Goal: Task Accomplishment & Management: Manage account settings

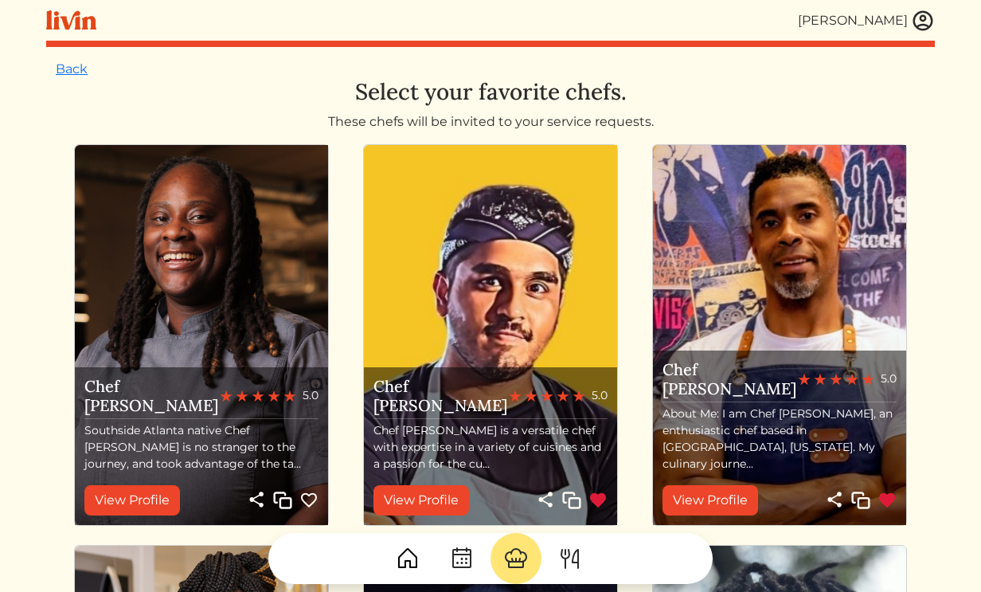
scroll to position [758, 0]
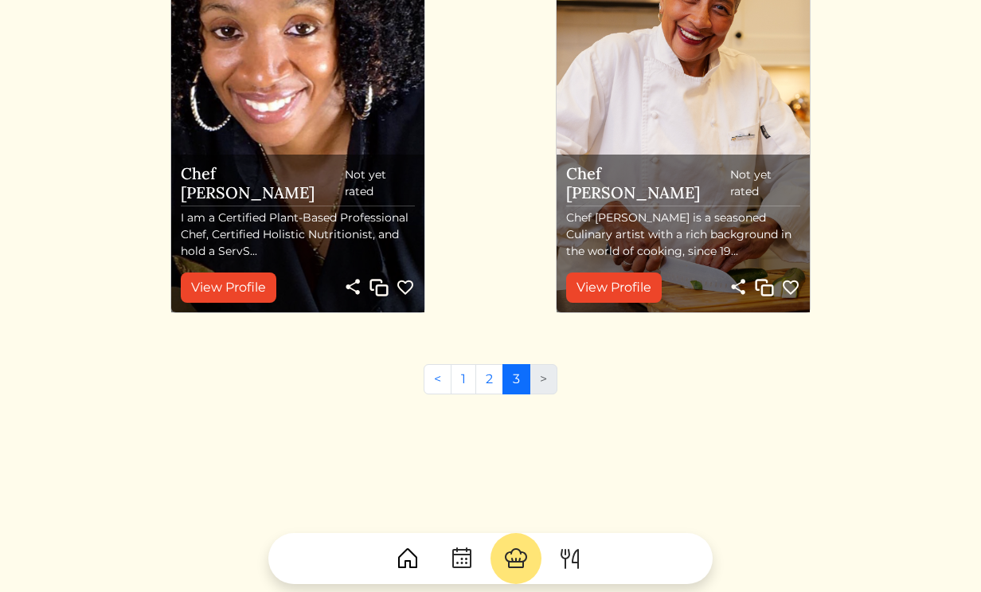
scroll to position [214, 0]
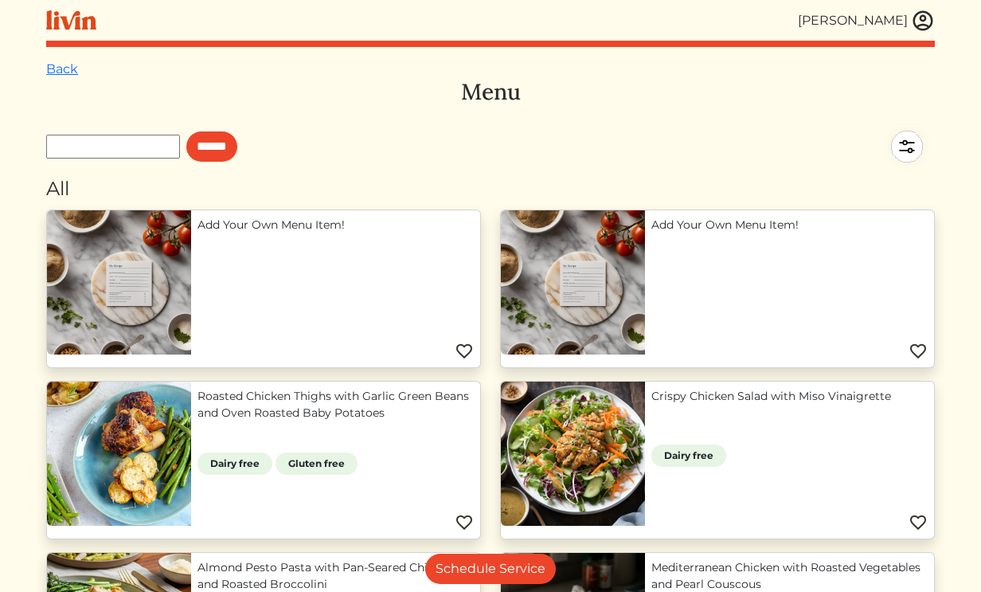
click at [652, 233] on link "Add Your Own Menu Item!" at bounding box center [790, 225] width 276 height 17
click at [530, 576] on link "Schedule Service" at bounding box center [490, 569] width 131 height 30
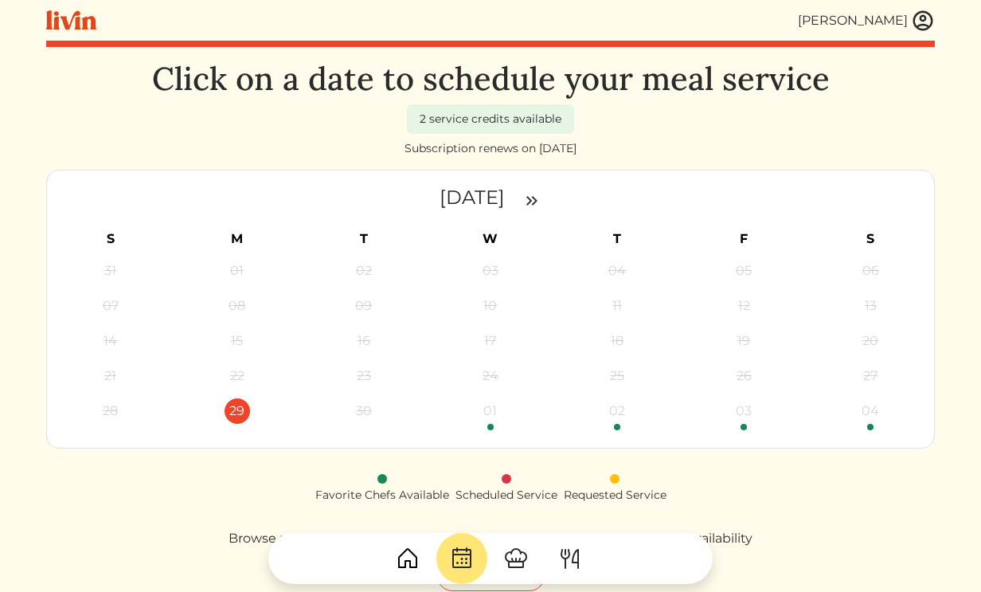
click at [533, 576] on link at bounding box center [516, 558] width 51 height 51
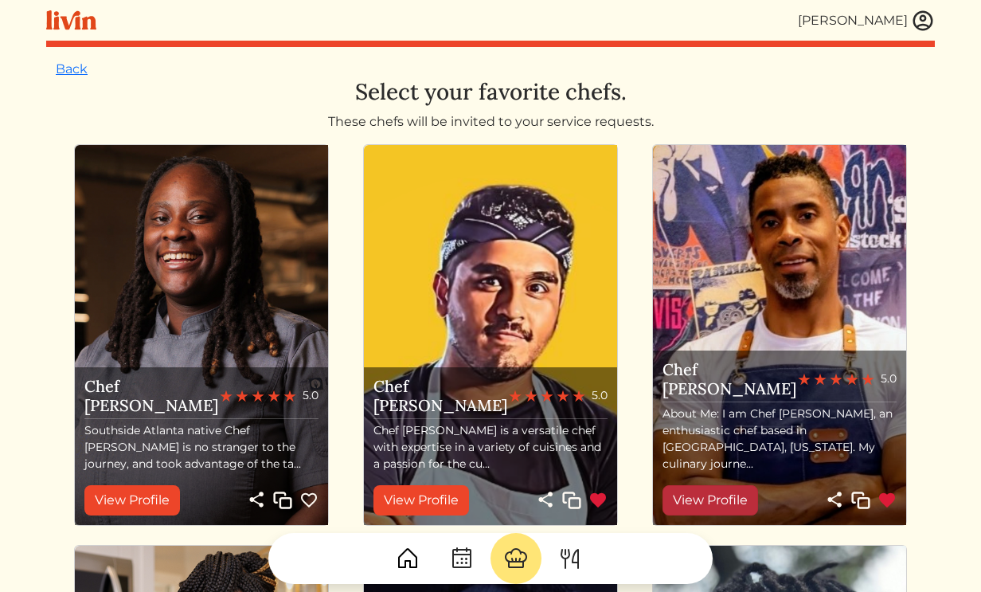
click at [711, 506] on link "View Profile" at bounding box center [711, 500] width 96 height 30
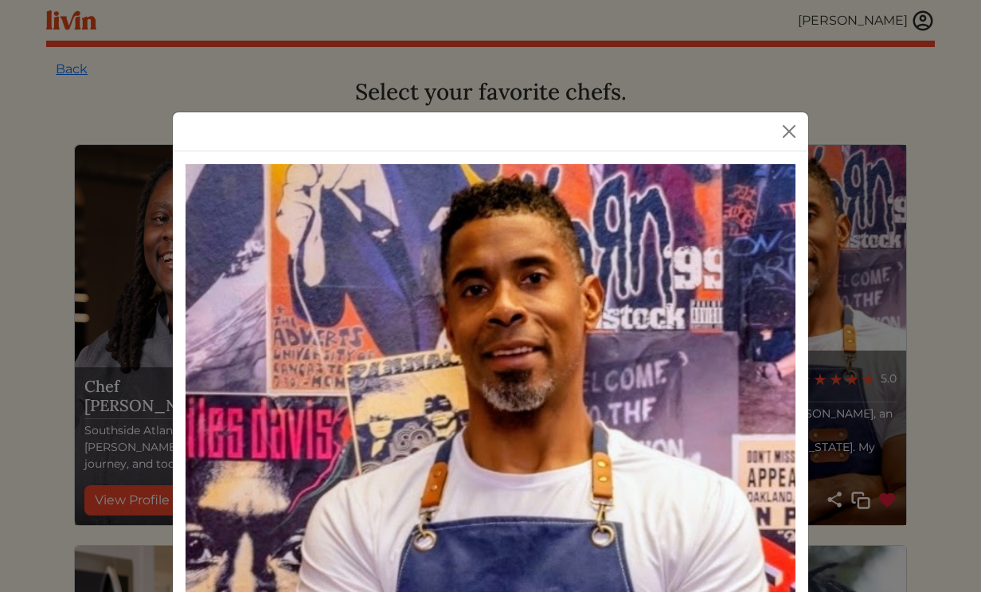
click at [805, 129] on div at bounding box center [491, 131] width 636 height 39
click at [782, 129] on button "Close" at bounding box center [789, 131] width 25 height 25
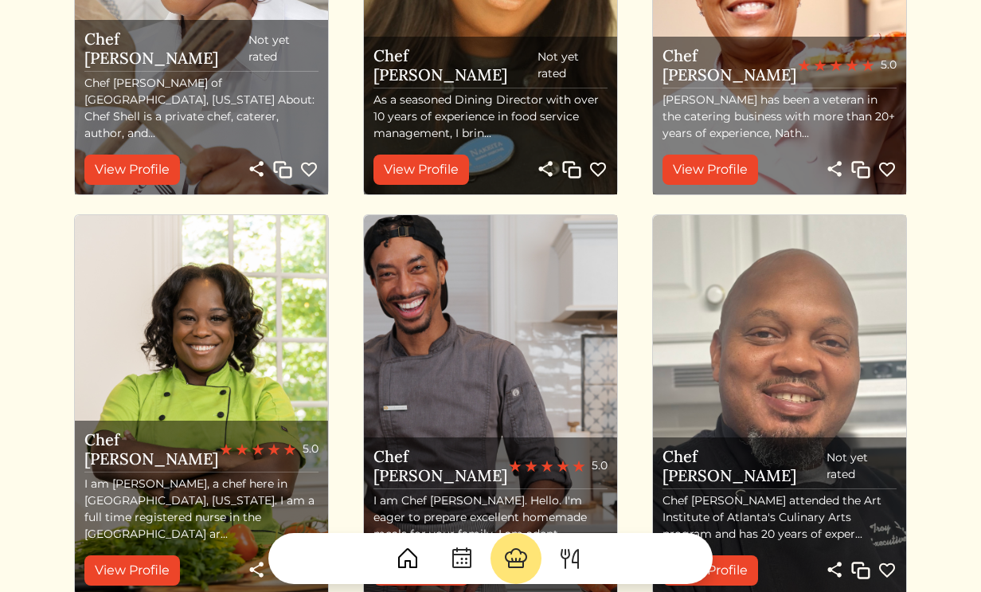
scroll to position [1133, 0]
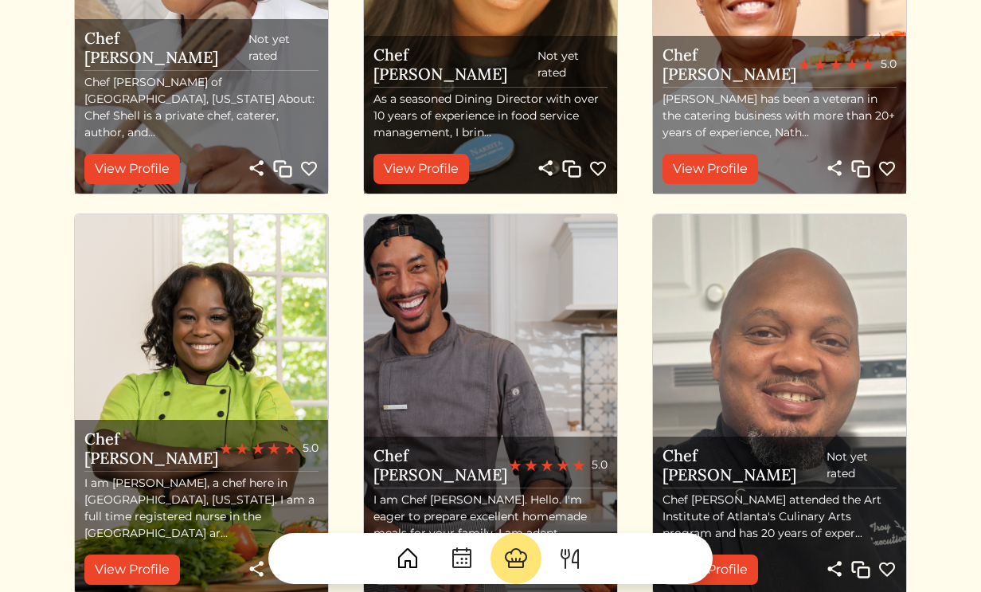
click at [527, 386] on img at bounding box center [490, 404] width 253 height 380
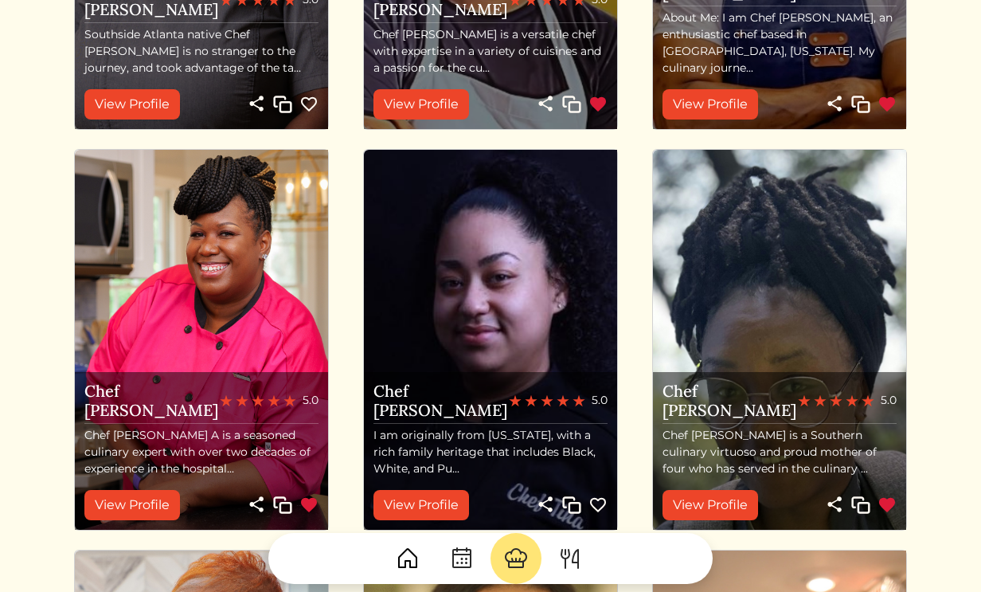
scroll to position [0, 0]
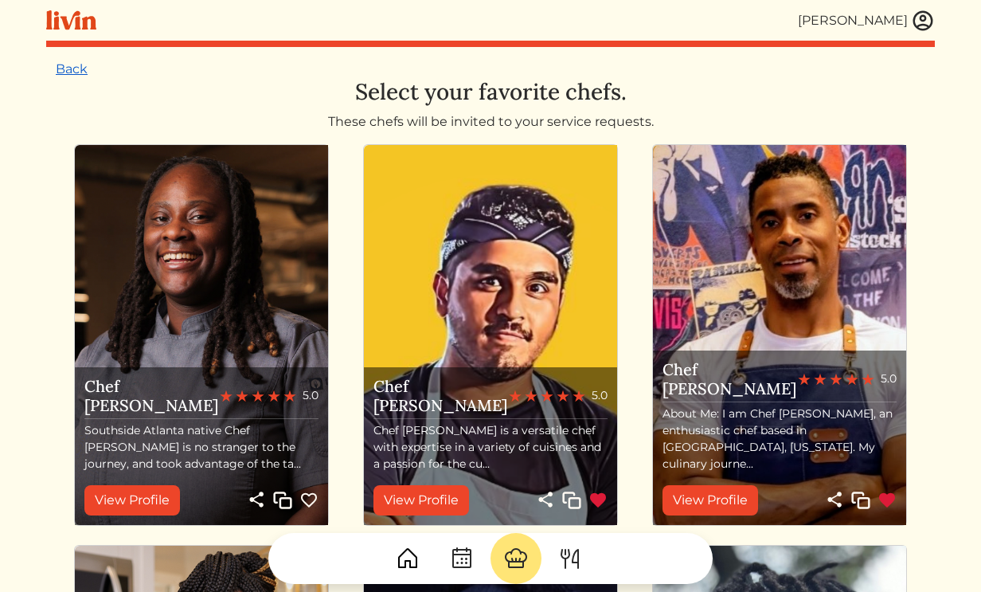
click at [69, 76] on link "Back" at bounding box center [72, 68] width 32 height 15
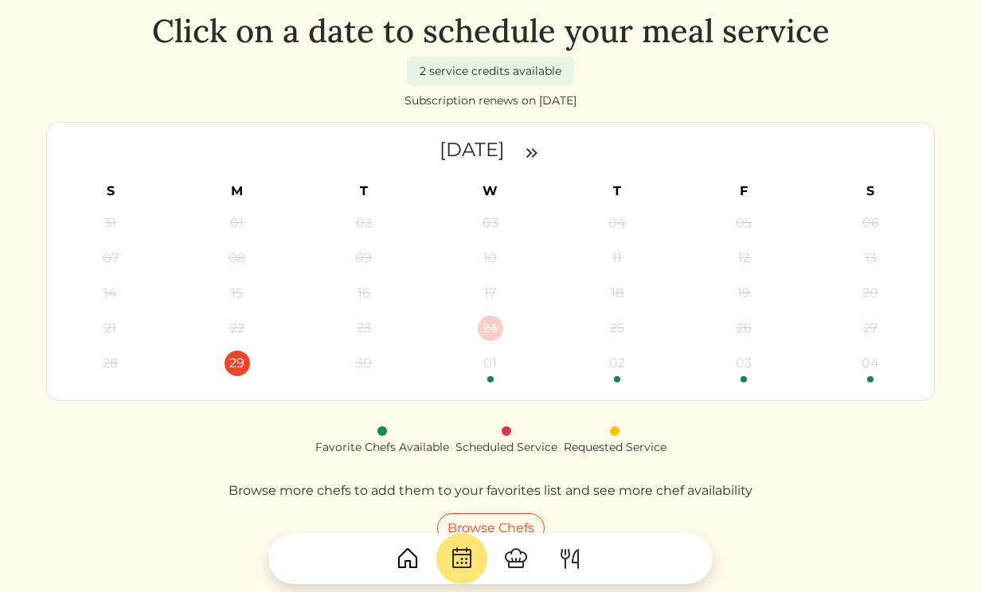
scroll to position [19, 0]
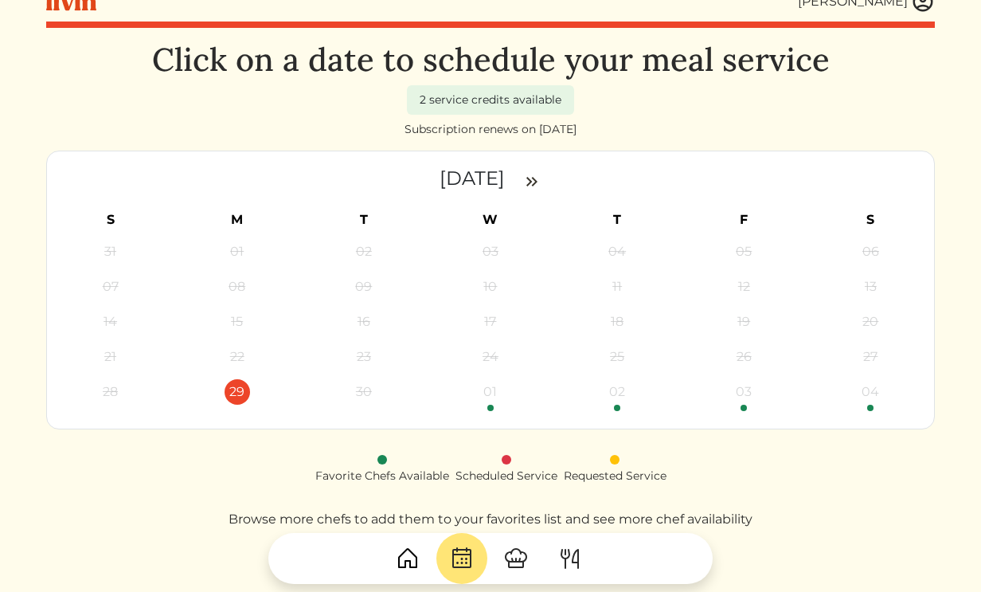
click at [540, 182] on img at bounding box center [532, 181] width 19 height 19
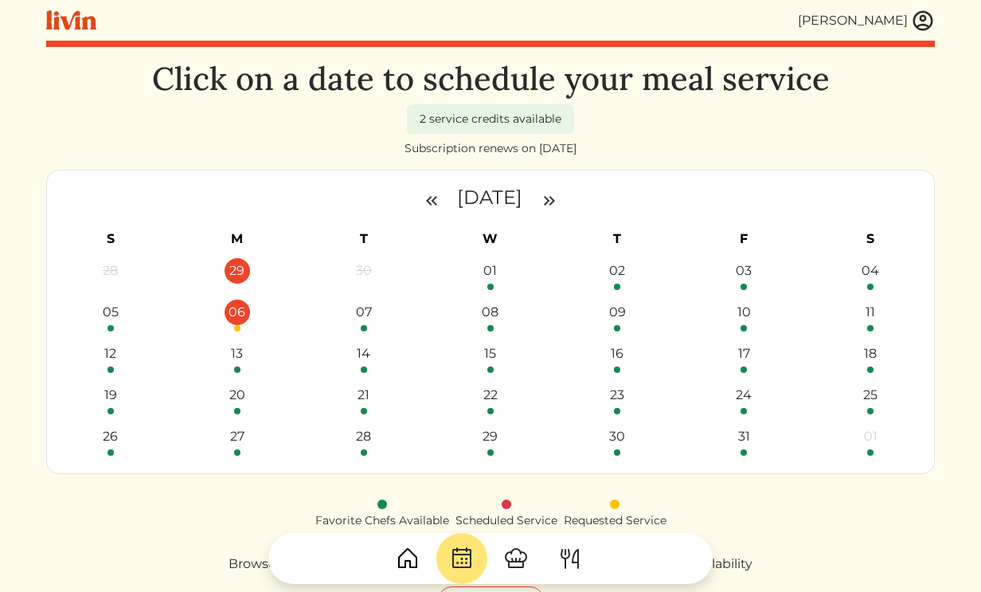
click at [239, 319] on div "06" at bounding box center [237, 311] width 25 height 25
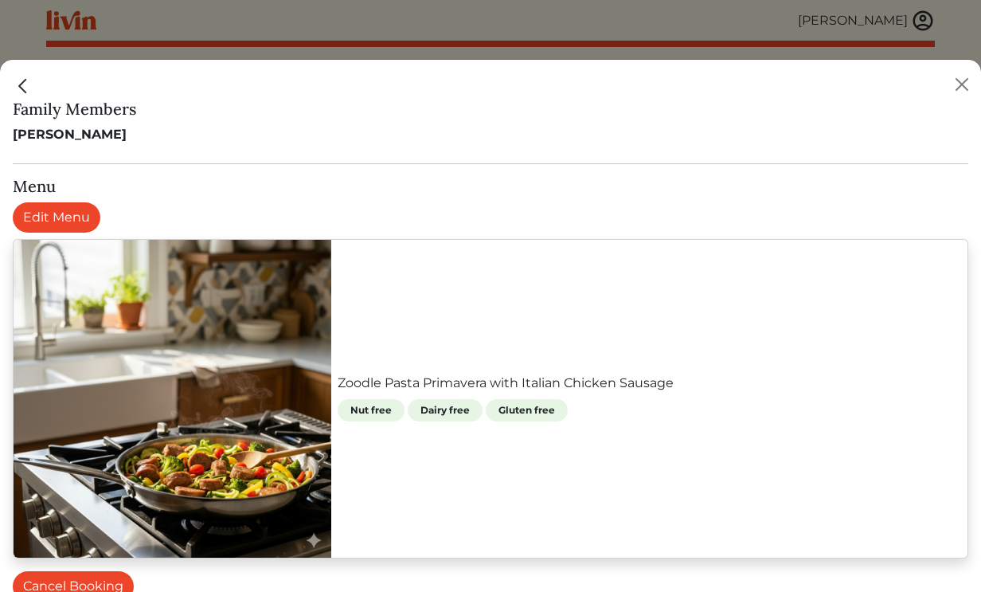
scroll to position [550, 0]
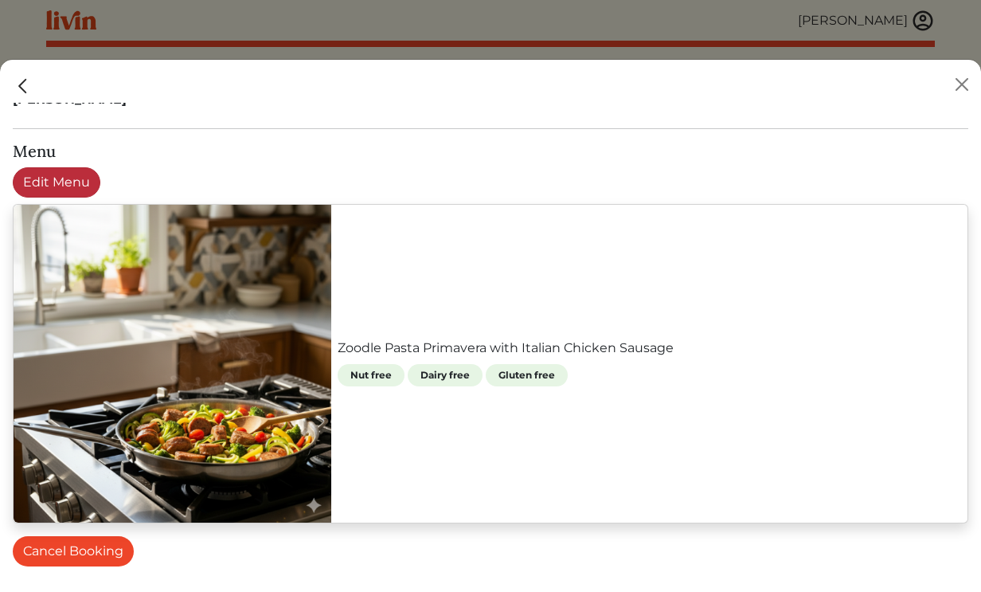
click at [71, 180] on link "Edit Menu" at bounding box center [57, 182] width 88 height 30
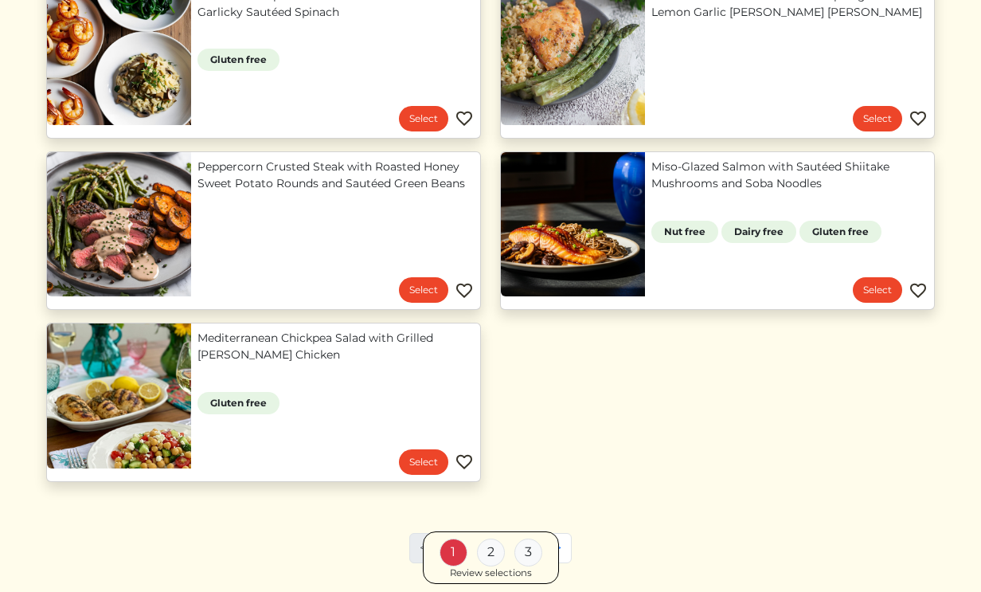
scroll to position [1268, 0]
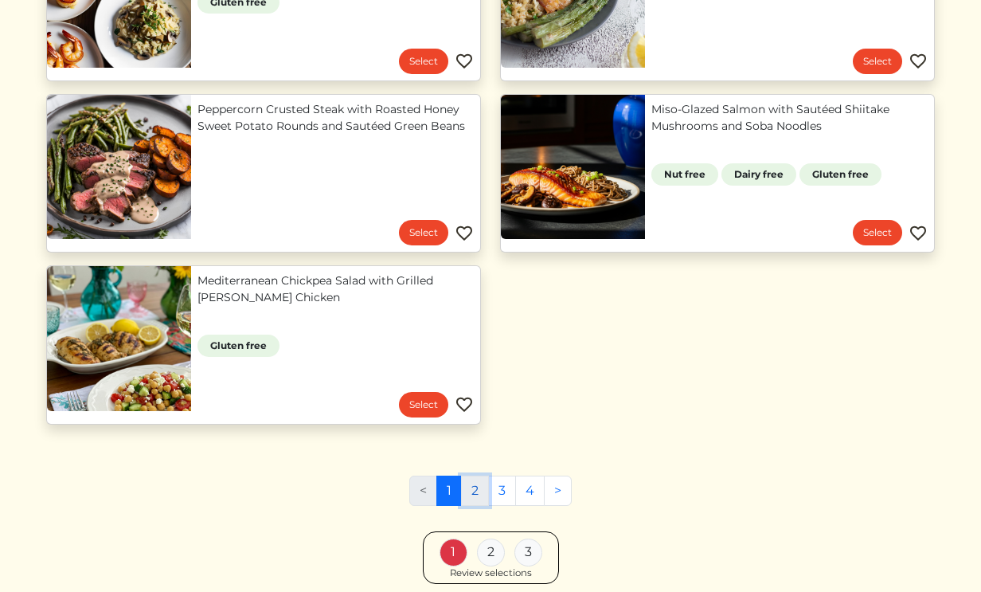
click at [477, 503] on link "2" at bounding box center [475, 491] width 28 height 30
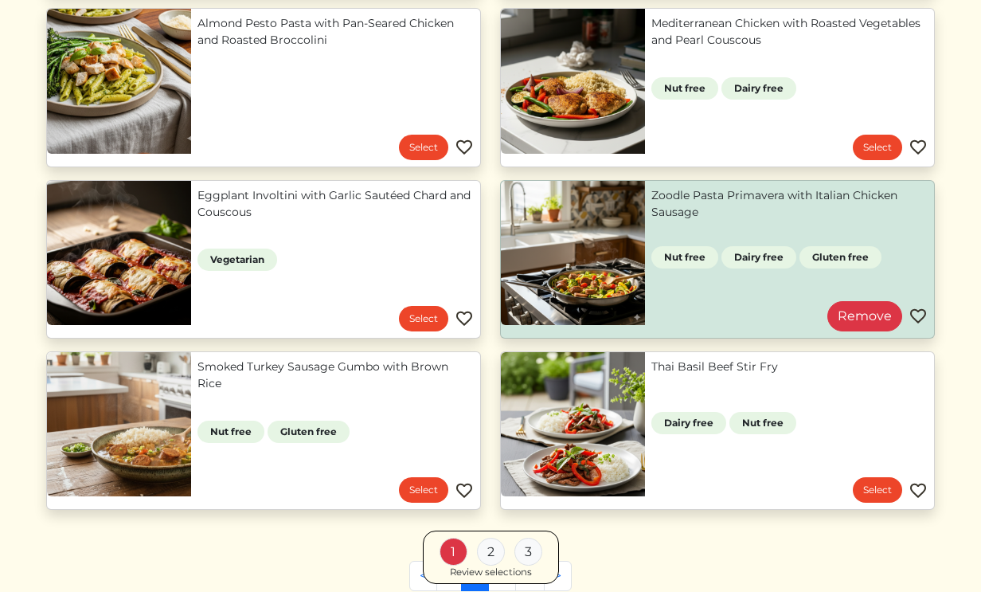
scroll to position [546, 0]
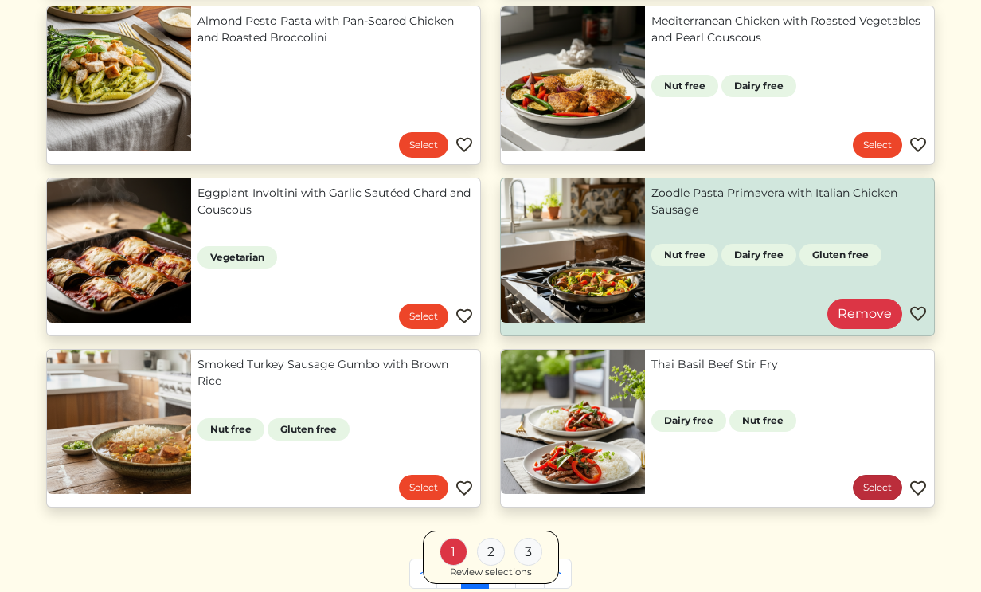
click at [863, 490] on link "Select" at bounding box center [877, 487] width 49 height 25
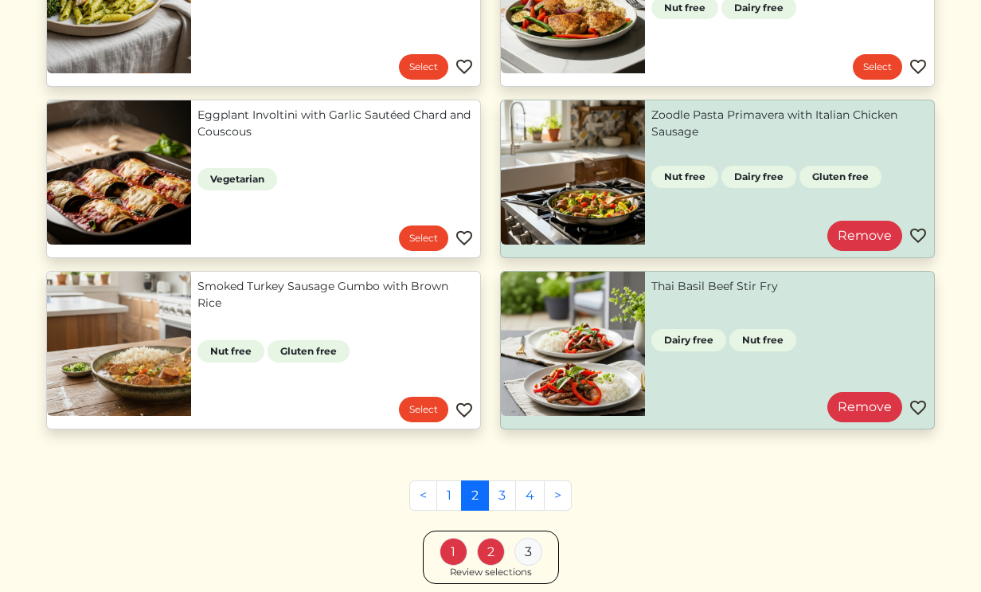
scroll to position [638, 0]
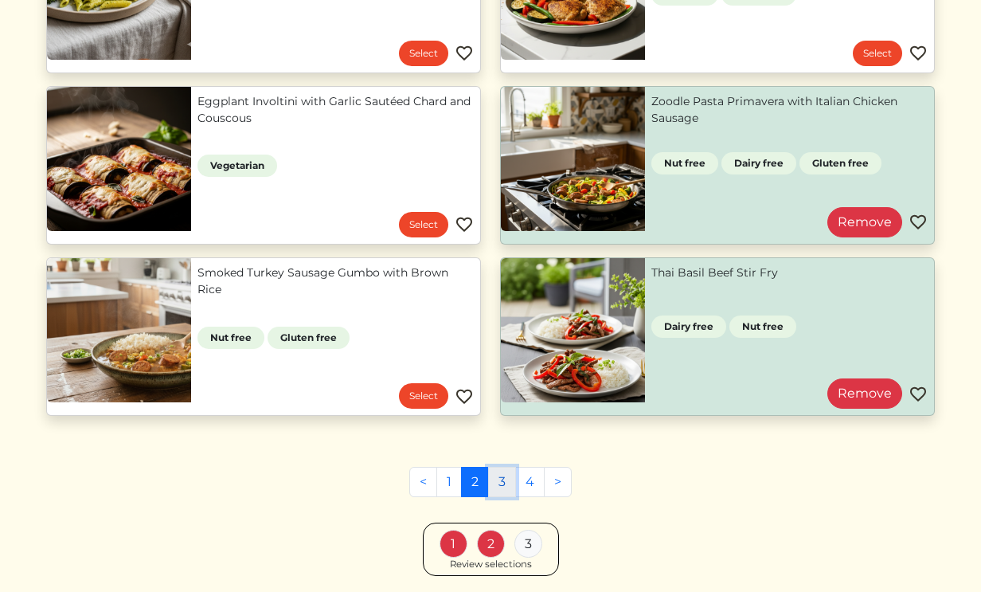
click at [507, 485] on link "3" at bounding box center [502, 482] width 28 height 30
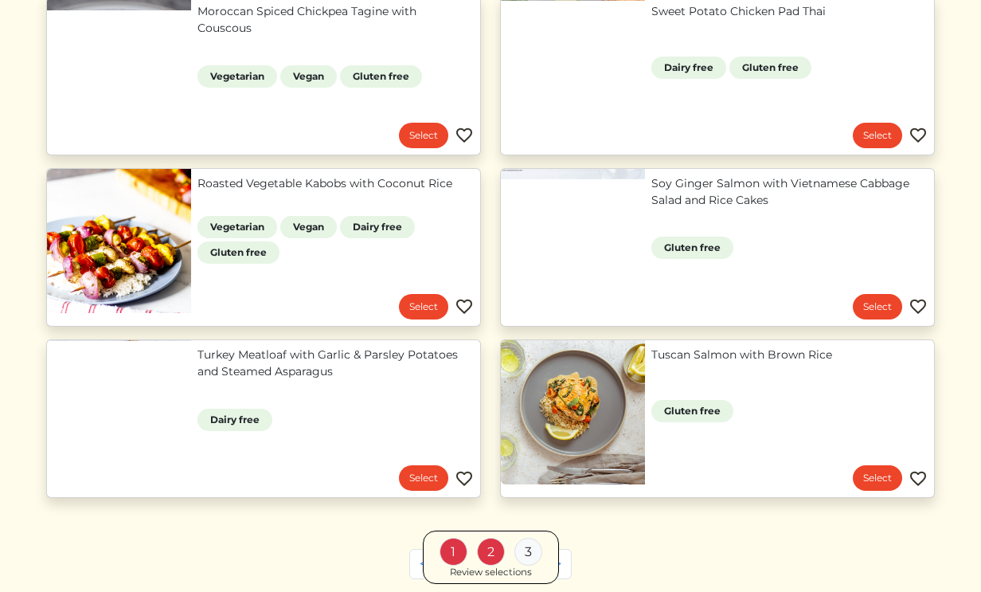
scroll to position [1072, 0]
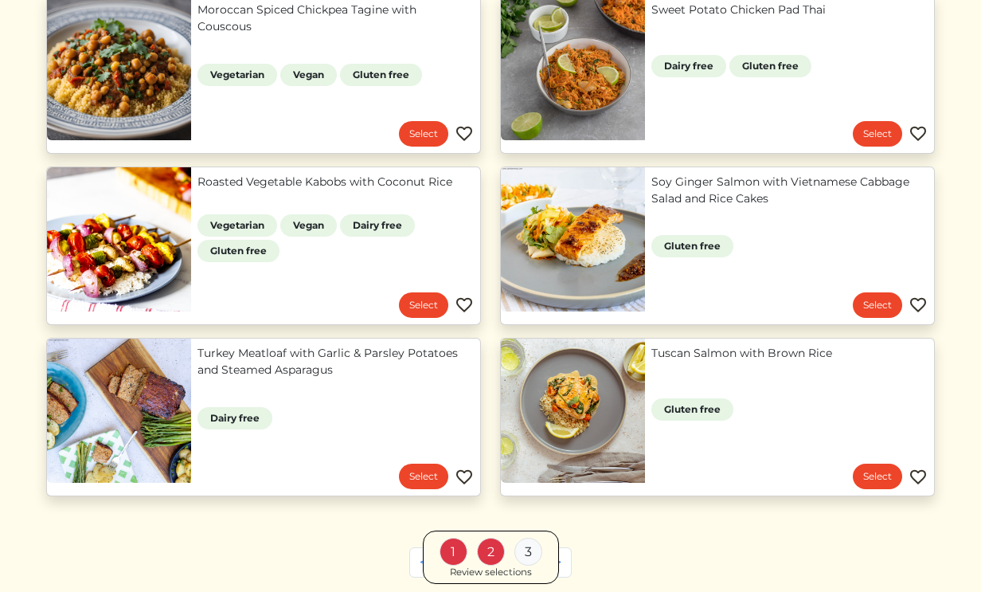
click at [250, 545] on div "1 2 3 Review selections" at bounding box center [490, 556] width 889 height 53
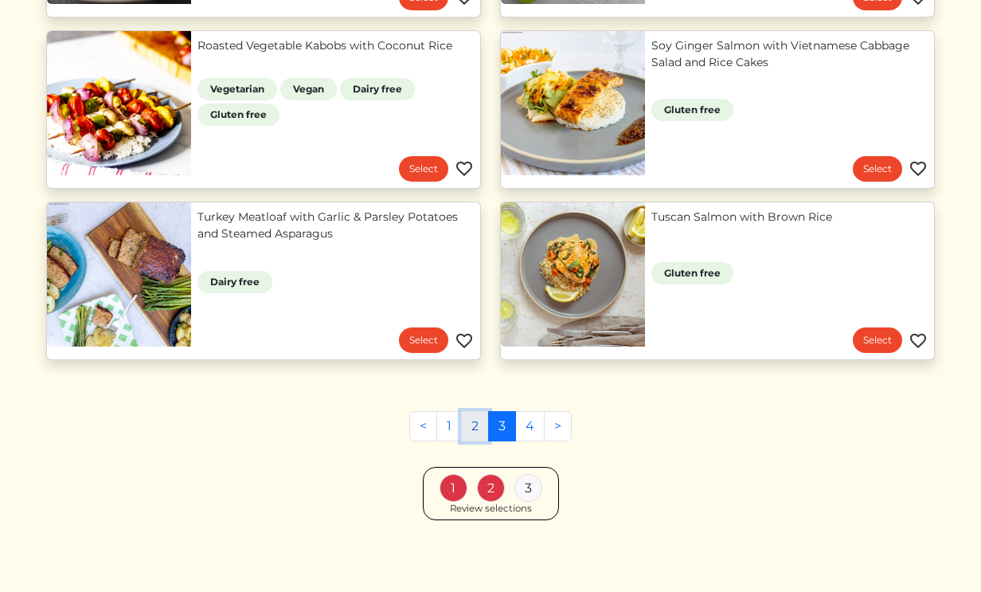
click at [474, 429] on link "2" at bounding box center [475, 426] width 28 height 30
